Goal: Transaction & Acquisition: Obtain resource

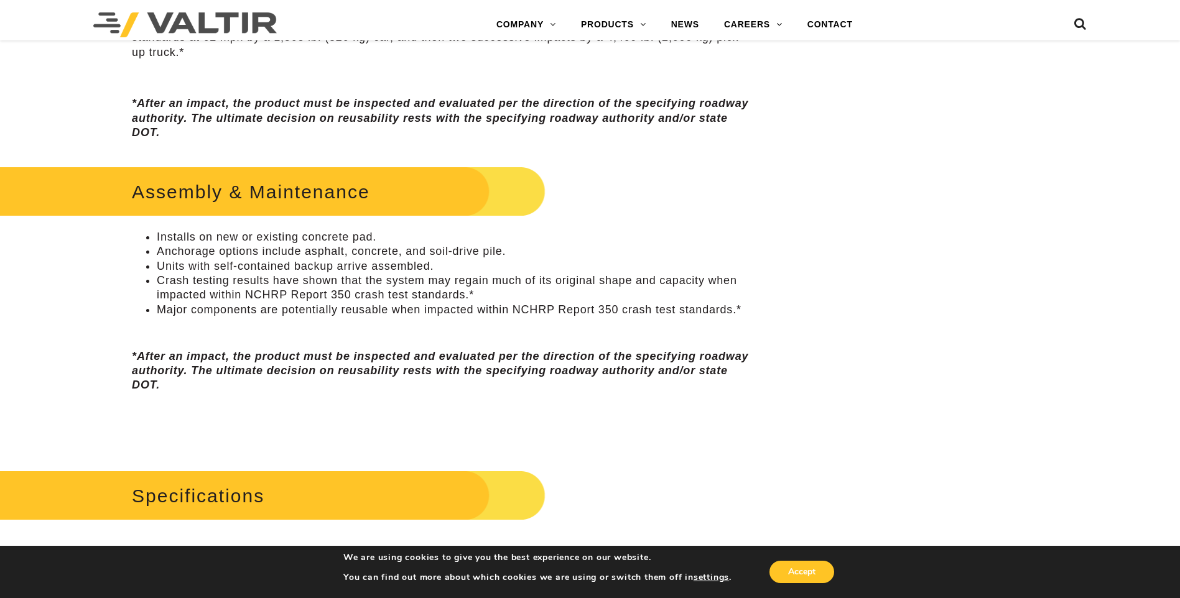
scroll to position [995, 0]
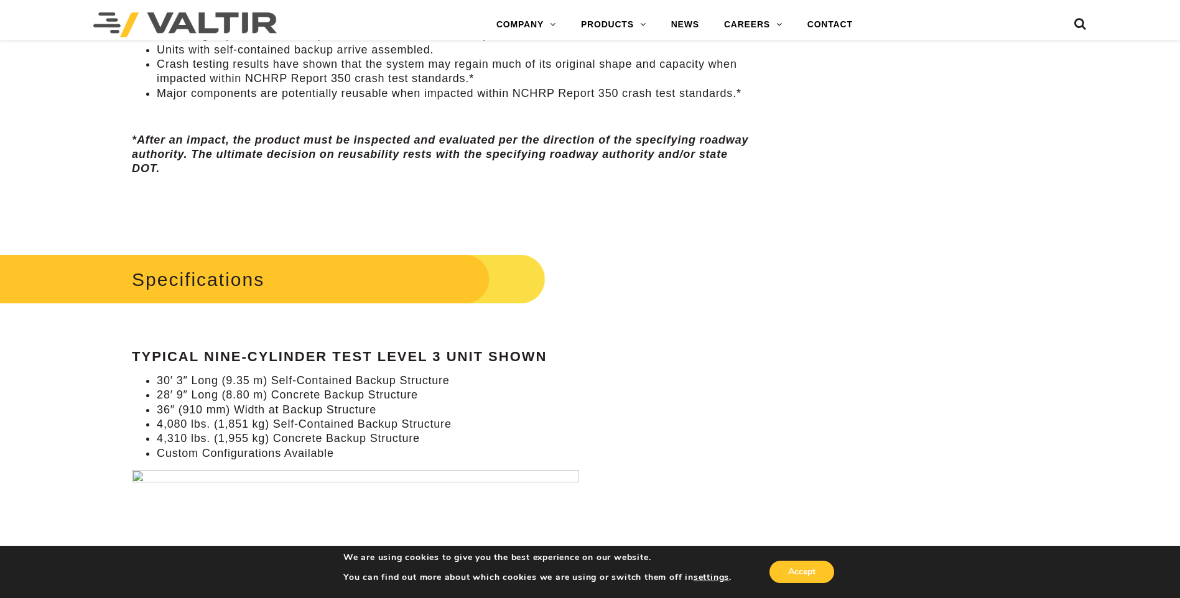
click at [136, 476] on img at bounding box center [355, 588] width 447 height 237
click at [800, 572] on button "Accept" at bounding box center [801, 572] width 65 height 22
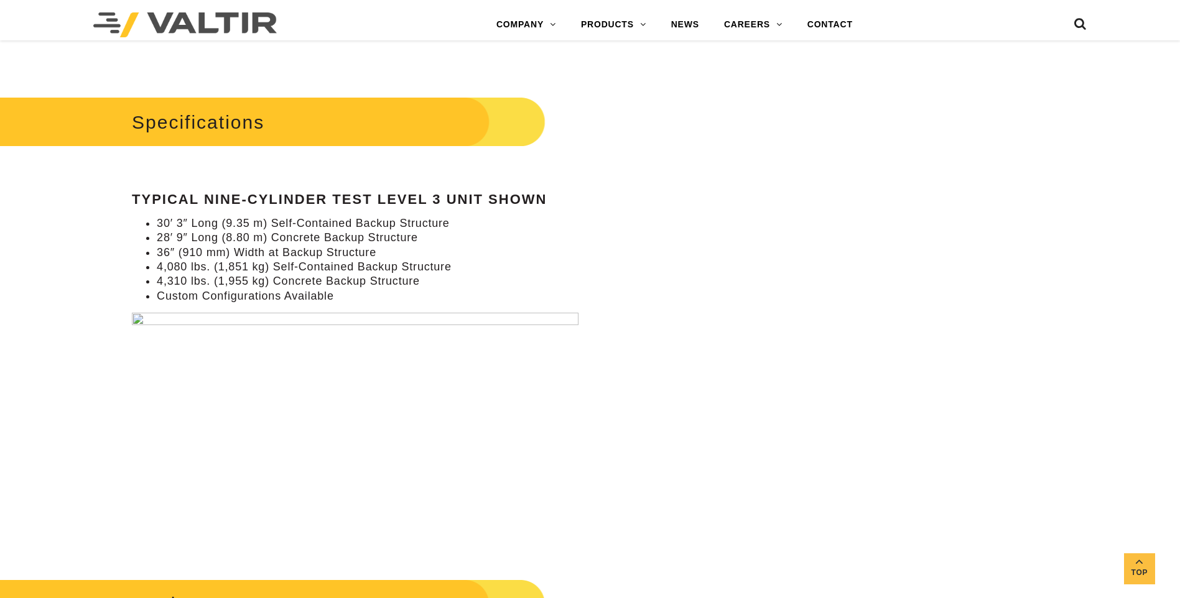
scroll to position [1161, 0]
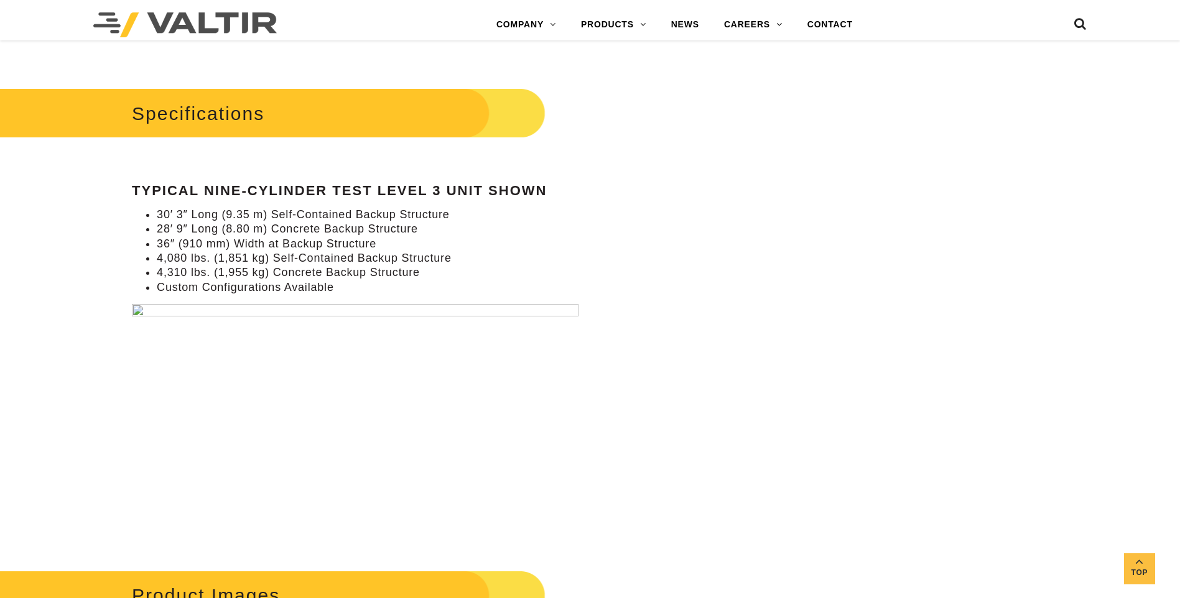
click at [446, 311] on img at bounding box center [355, 422] width 447 height 237
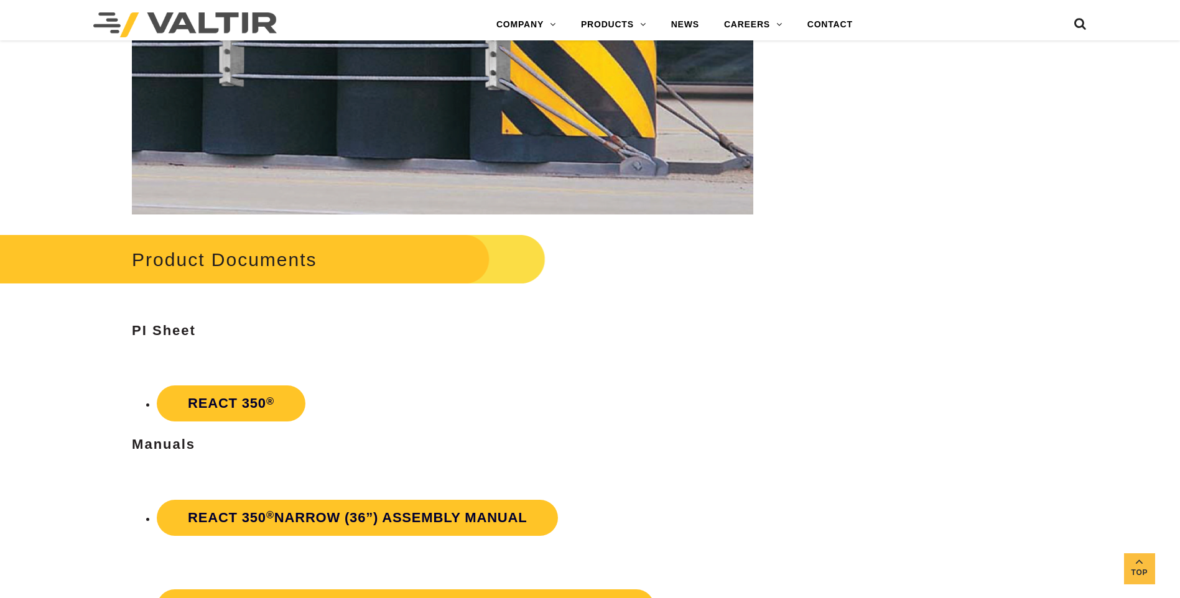
scroll to position [1990, 0]
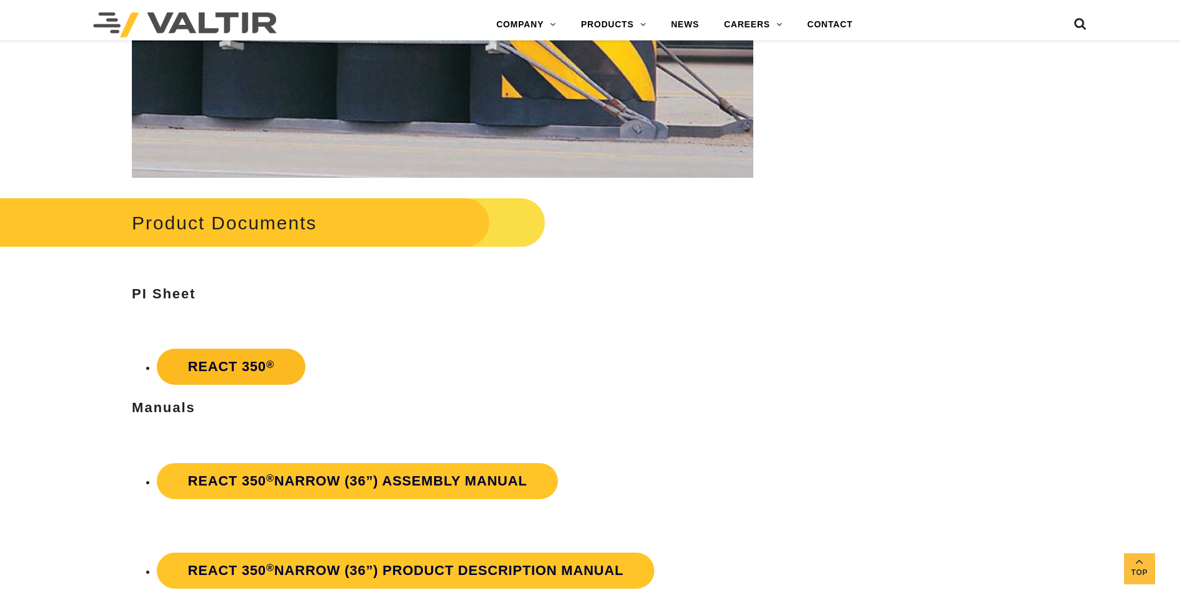
click at [248, 361] on link "REACT 350 ®" at bounding box center [231, 367] width 149 height 36
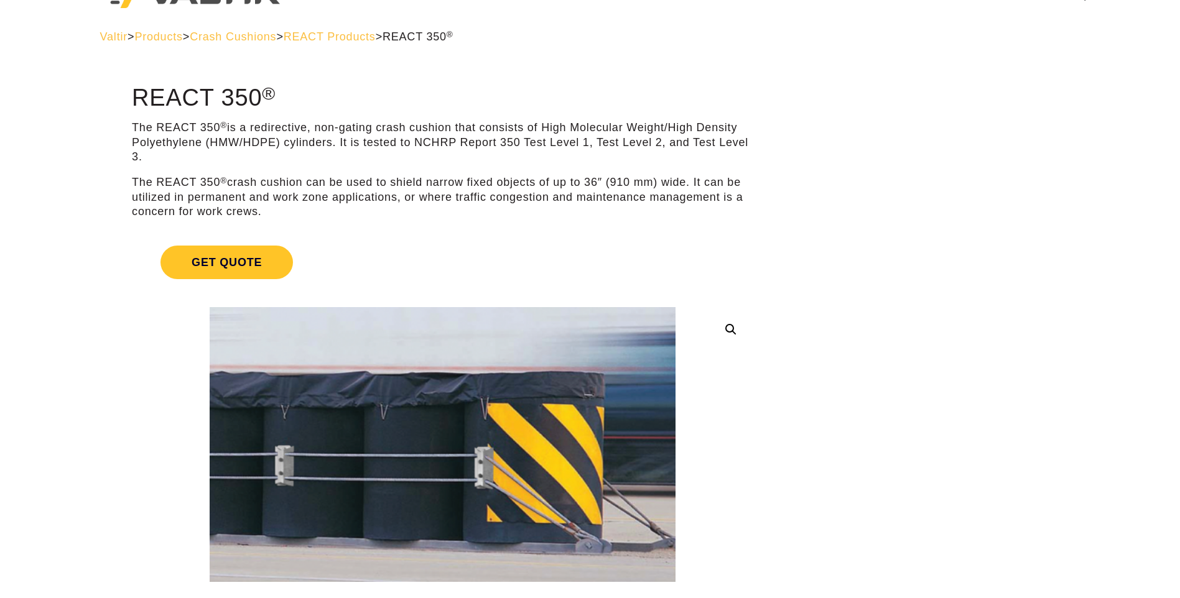
scroll to position [0, 0]
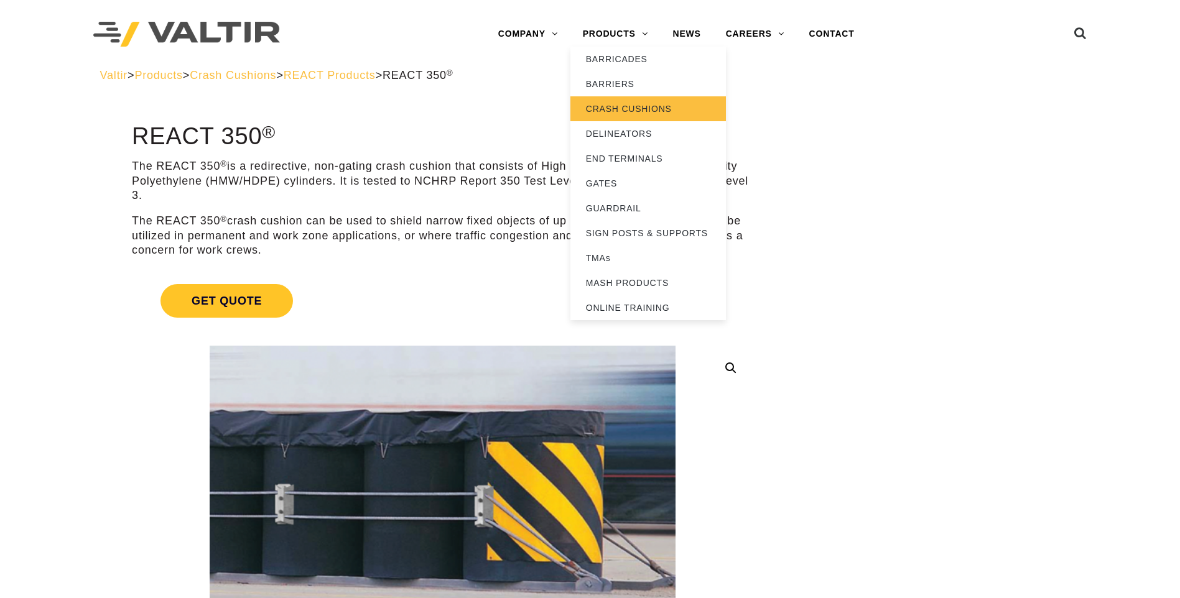
click at [614, 111] on link "CRASH CUSHIONS" at bounding box center [647, 108] width 155 height 25
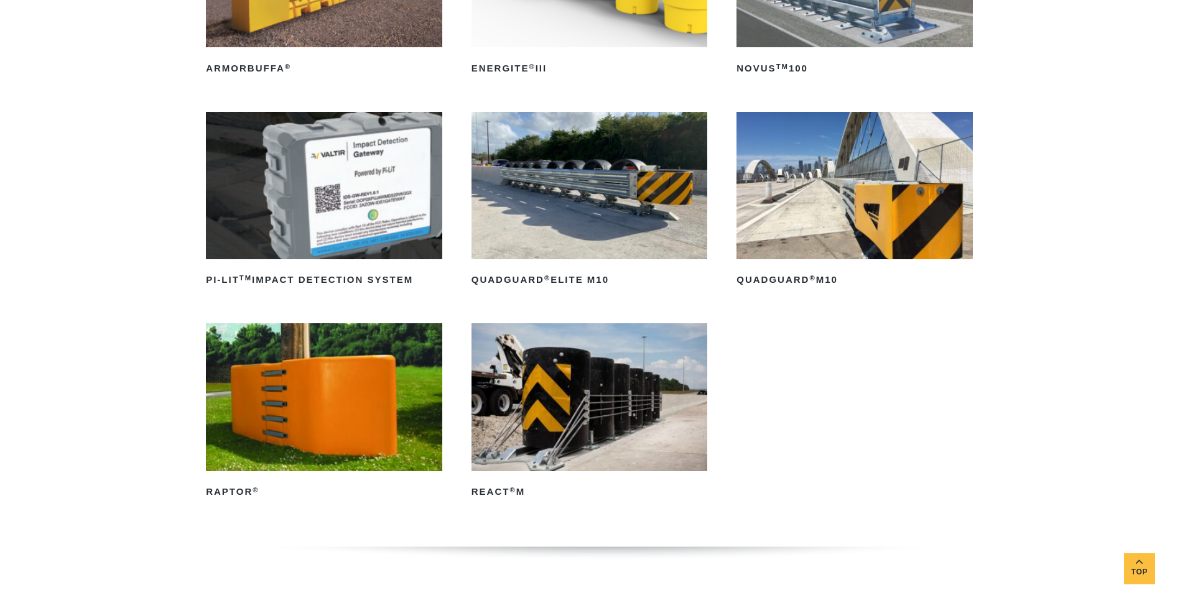
scroll to position [331, 0]
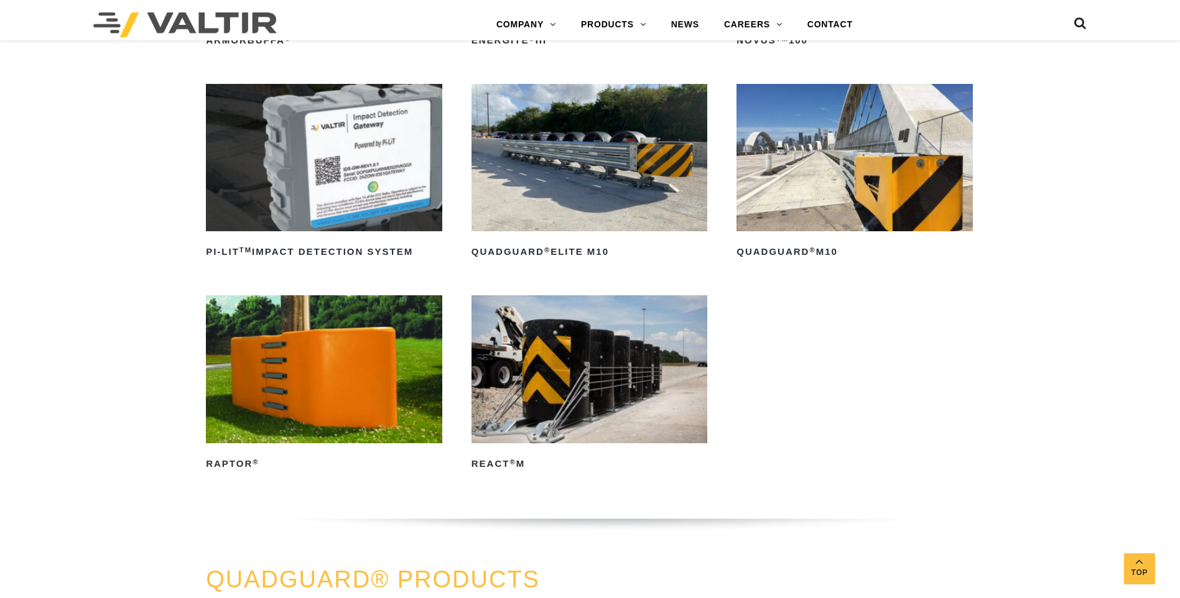
click at [552, 389] on img at bounding box center [589, 368] width 236 height 147
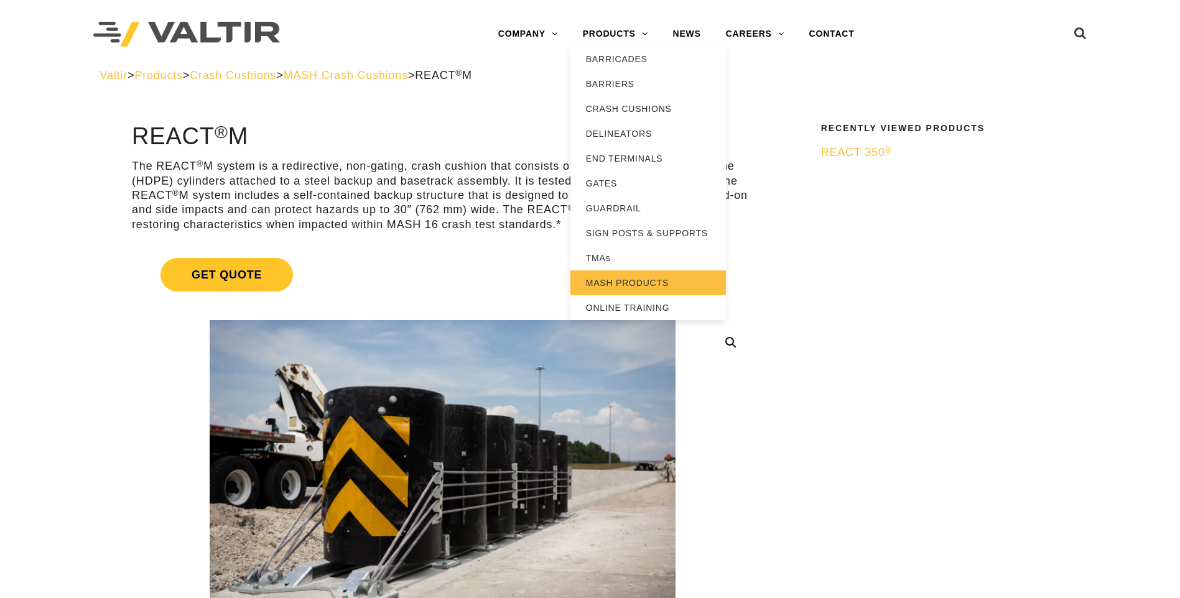
click at [626, 272] on link "MASH PRODUCTS" at bounding box center [647, 283] width 155 height 25
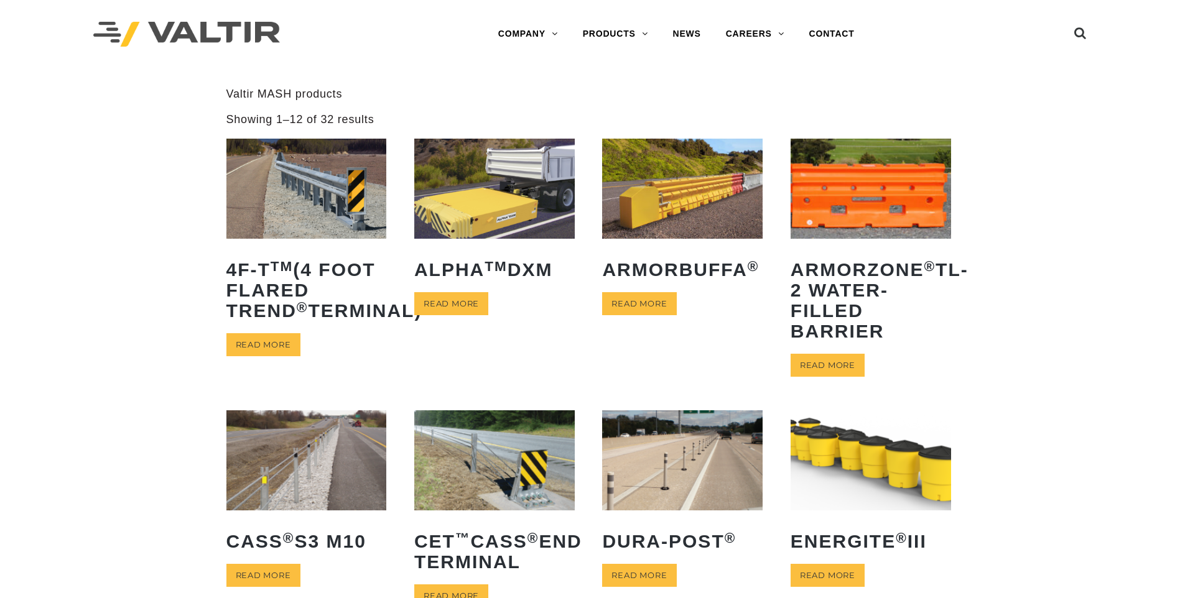
scroll to position [249, 0]
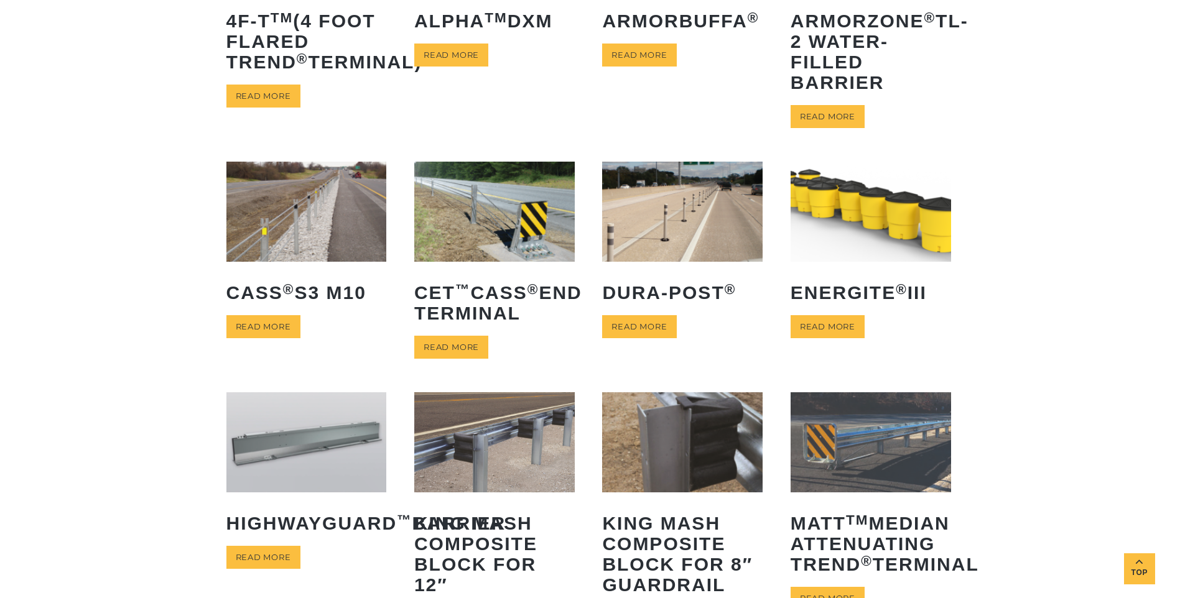
click at [868, 197] on img at bounding box center [870, 212] width 160 height 100
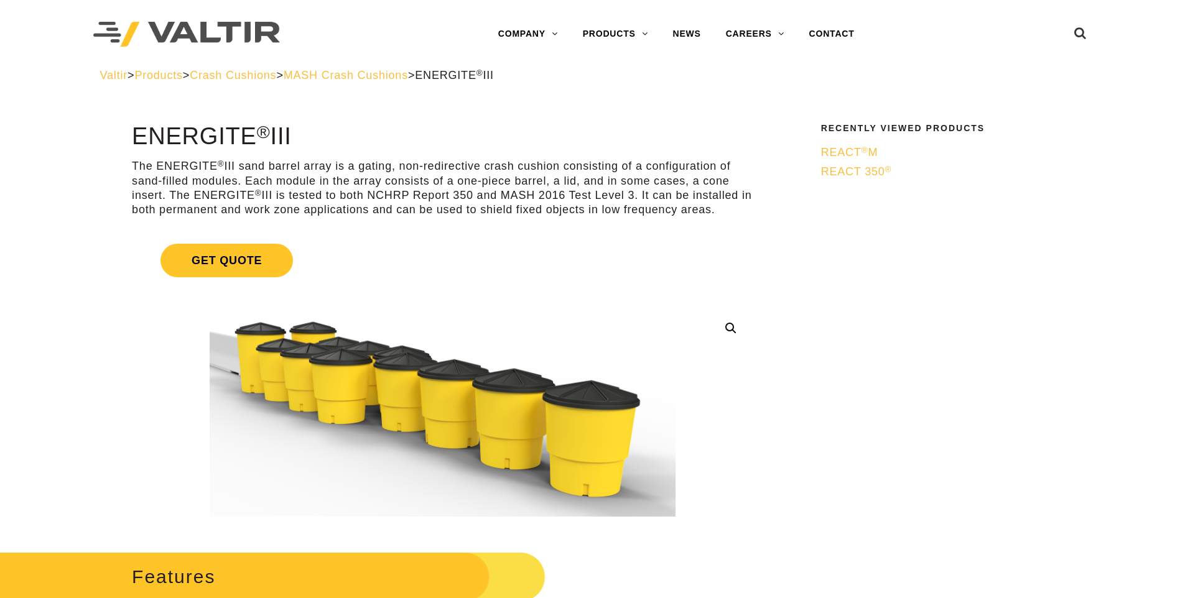
click at [846, 170] on span "REACT 350 ®" at bounding box center [856, 171] width 71 height 12
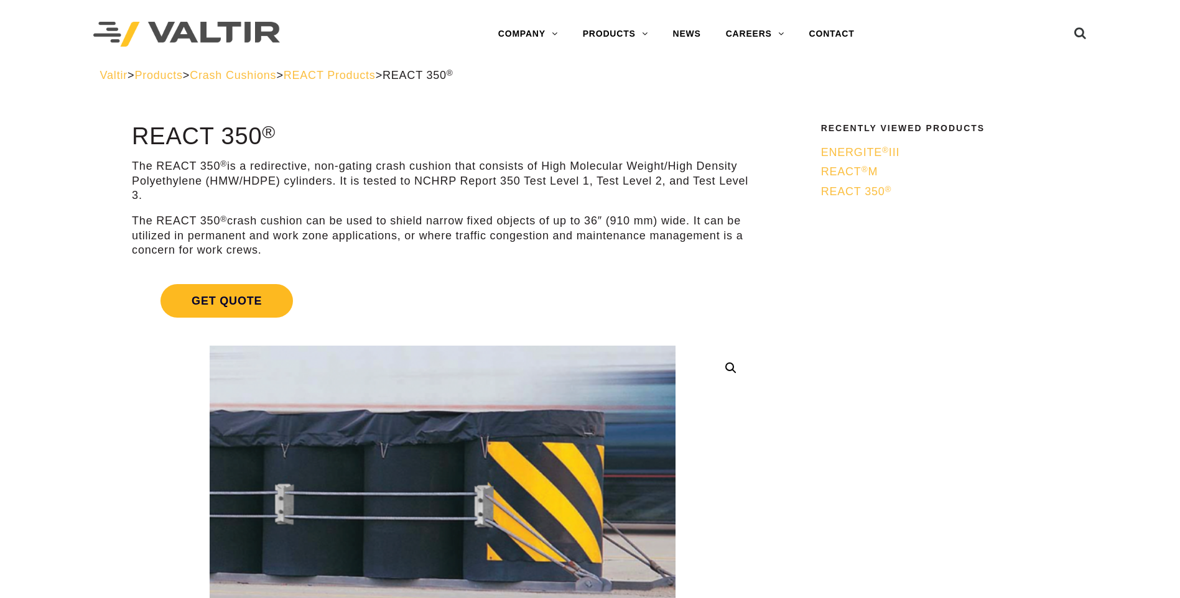
click at [259, 305] on span "Get Quote" at bounding box center [226, 301] width 132 height 34
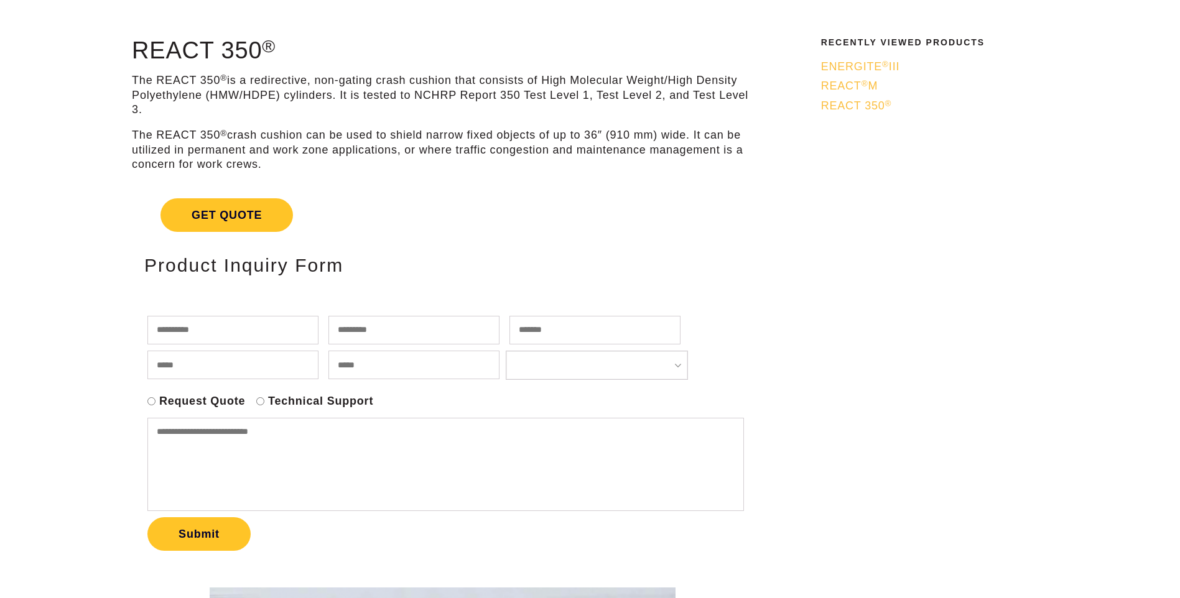
scroll to position [83, 0]
